Goal: Communication & Community: Answer question/provide support

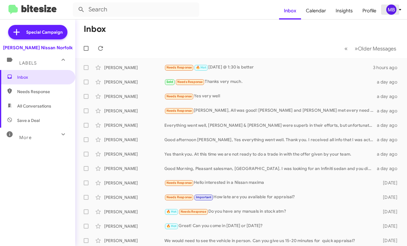
click at [391, 9] on div "MB" at bounding box center [391, 10] width 10 height 10
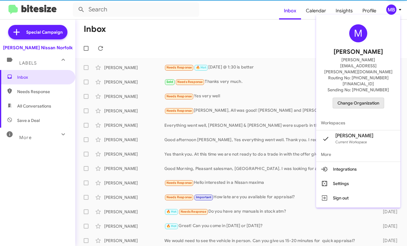
click at [363, 98] on span "Change Organization" at bounding box center [358, 103] width 42 height 10
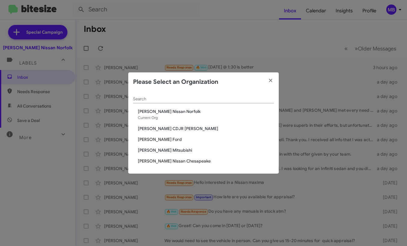
click at [169, 136] on div "Search Banister Nissan Norfolk Current Org Banister CDJR Hampton Banister Ford …" at bounding box center [203, 133] width 150 height 82
click at [162, 138] on span "[PERSON_NAME] Ford" at bounding box center [206, 140] width 136 height 6
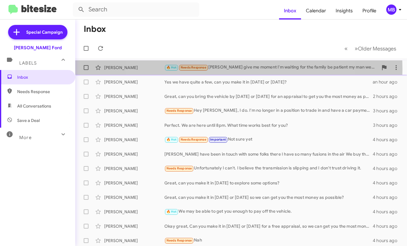
click at [226, 69] on div "🔥 Hot Needs Response [PERSON_NAME] give me moment I'm waiting for the family be…" at bounding box center [271, 67] width 214 height 7
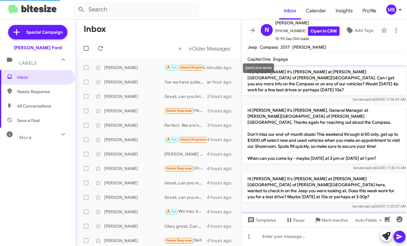
scroll to position [459, 0]
